Goal: Find specific page/section

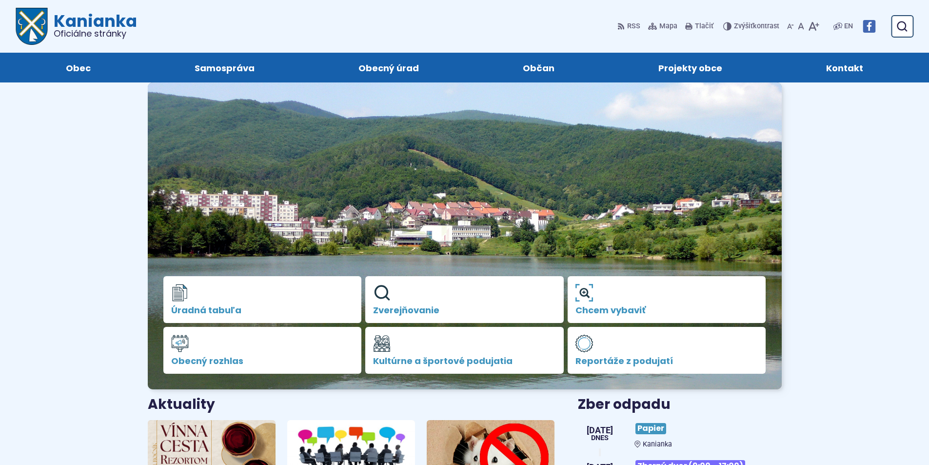
scroll to position [195, 0]
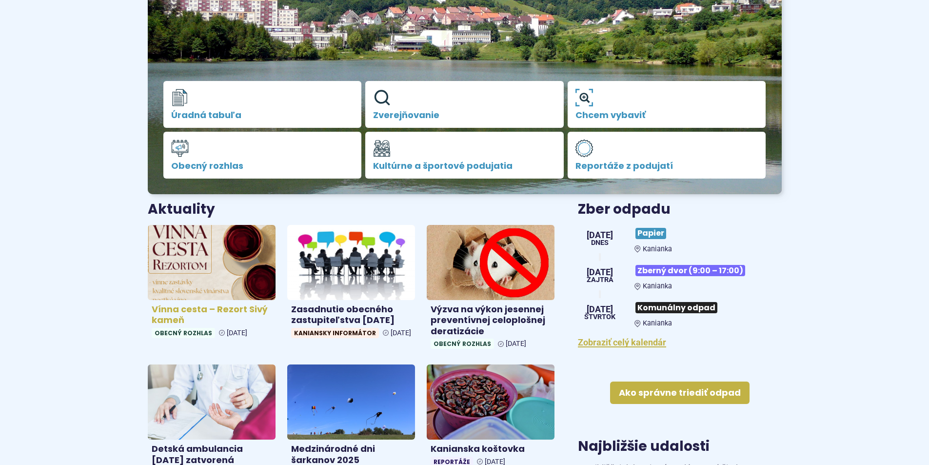
click at [201, 261] on img at bounding box center [211, 262] width 147 height 86
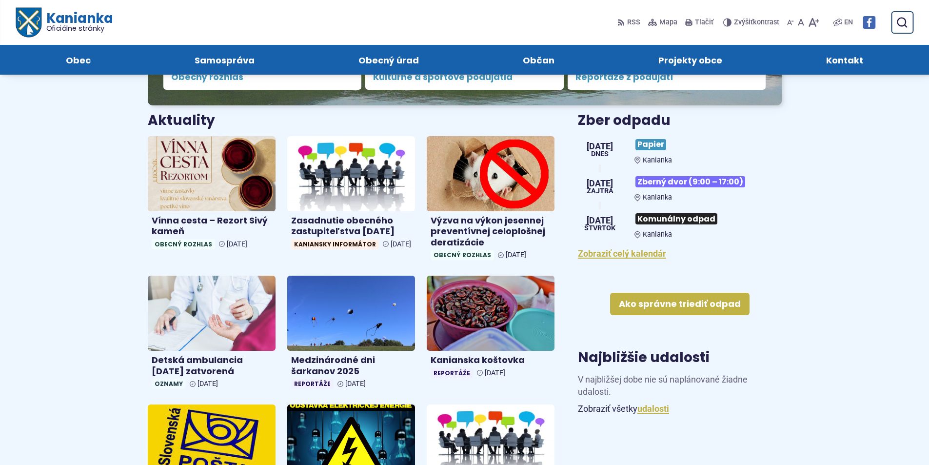
scroll to position [146, 0]
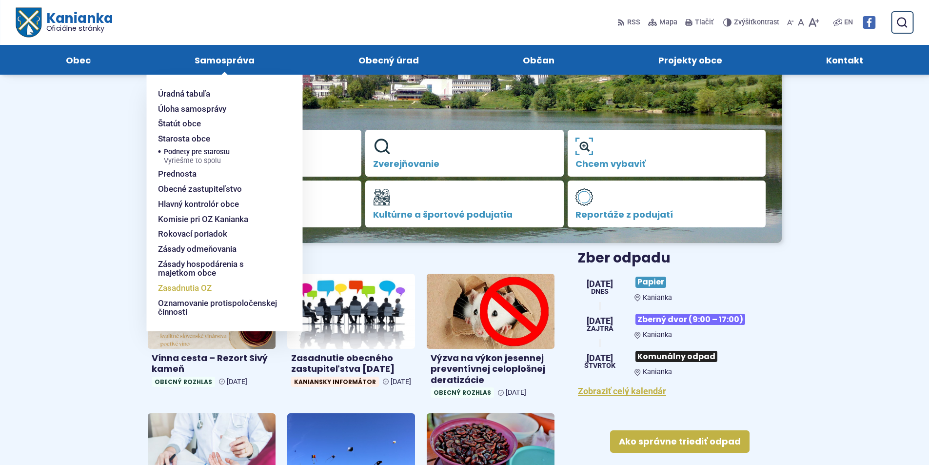
click at [178, 285] on span "Zasadnutia OZ" at bounding box center [185, 287] width 54 height 15
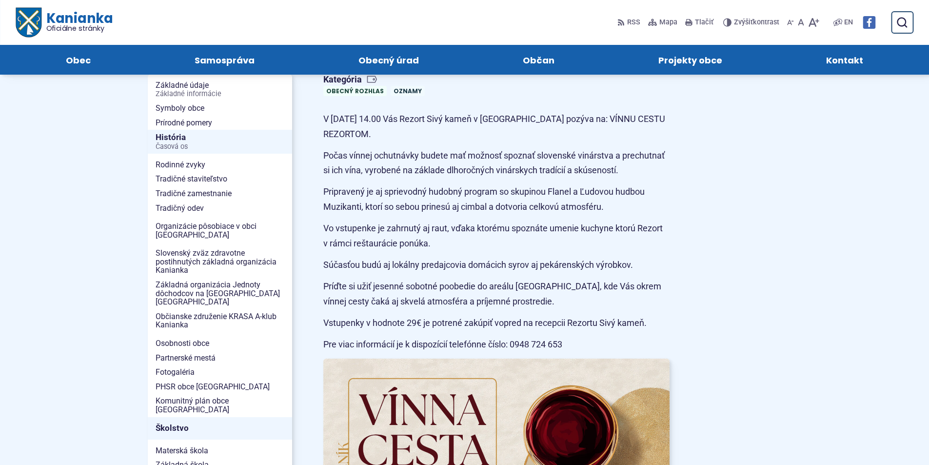
scroll to position [97, 0]
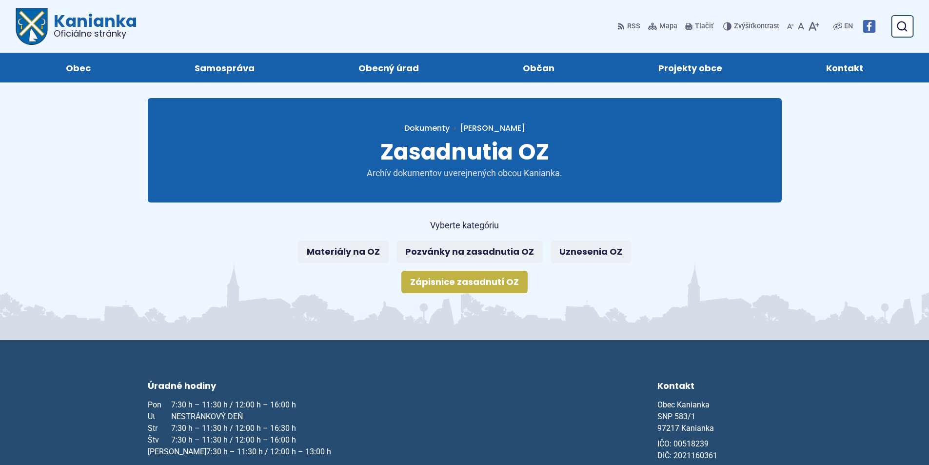
click at [520, 284] on link "Zápisnice zasadnutí OZ" at bounding box center [464, 282] width 126 height 22
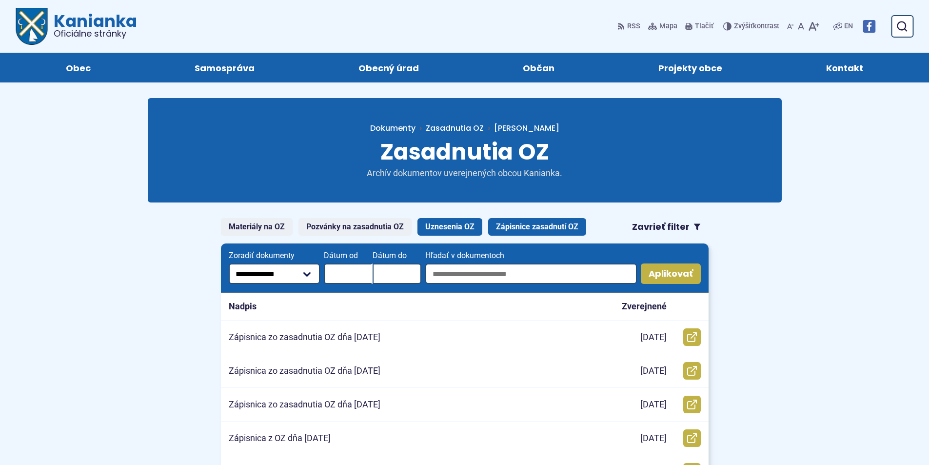
click at [451, 228] on link "Uznesenia OZ" at bounding box center [449, 227] width 65 height 18
click at [98, 26] on span "Kanianka Oficiálne stránky" at bounding box center [92, 25] width 89 height 25
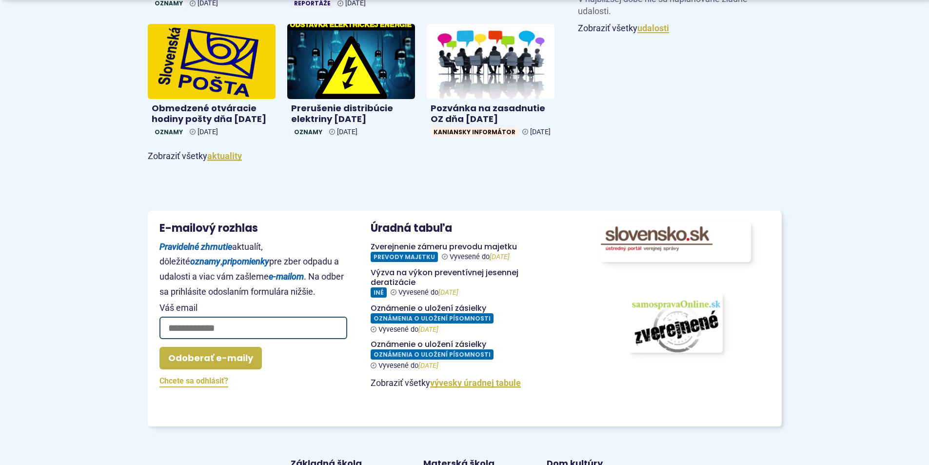
scroll to position [682, 0]
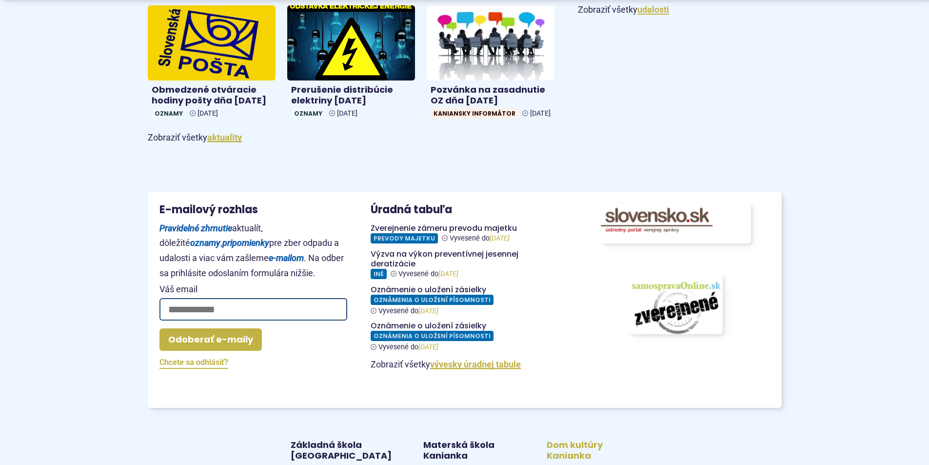
click at [567, 457] on link "Dom kultúry Kanianka" at bounding box center [588, 450] width 100 height 22
